Goal: Transaction & Acquisition: Subscribe to service/newsletter

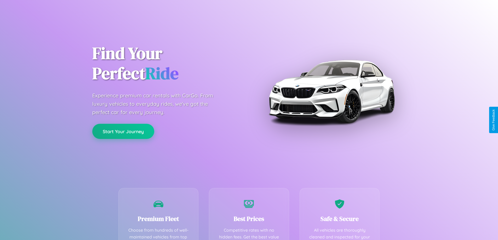
click at [123, 131] on button "Start Your Journey" at bounding box center [123, 131] width 62 height 15
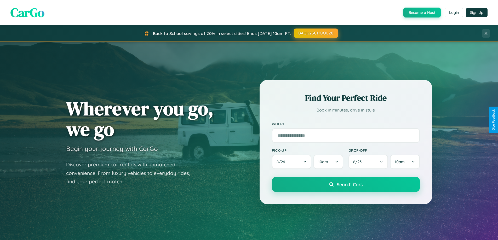
click at [315, 33] on button "BACK2SCHOOL20" at bounding box center [316, 32] width 44 height 9
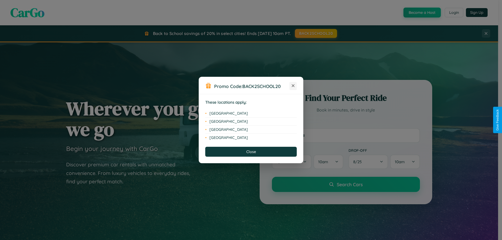
click at [293, 86] on icon at bounding box center [293, 85] width 3 height 3
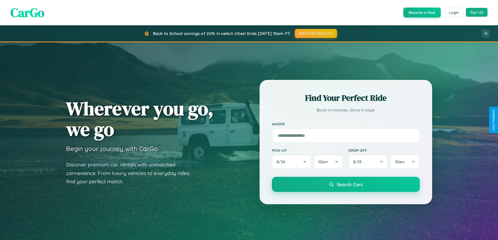
click at [476, 12] on button "Sign Up" at bounding box center [477, 12] width 22 height 9
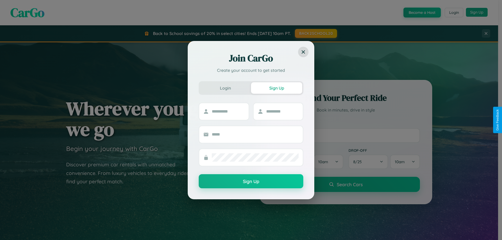
scroll to position [15, 0]
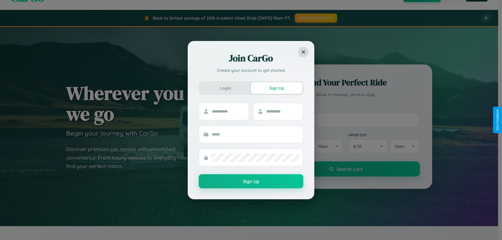
click at [345, 120] on div "Join CarGo Create your account to get started Login Sign Up Sign Up" at bounding box center [251, 120] width 502 height 240
